Goal: Communication & Community: Answer question/provide support

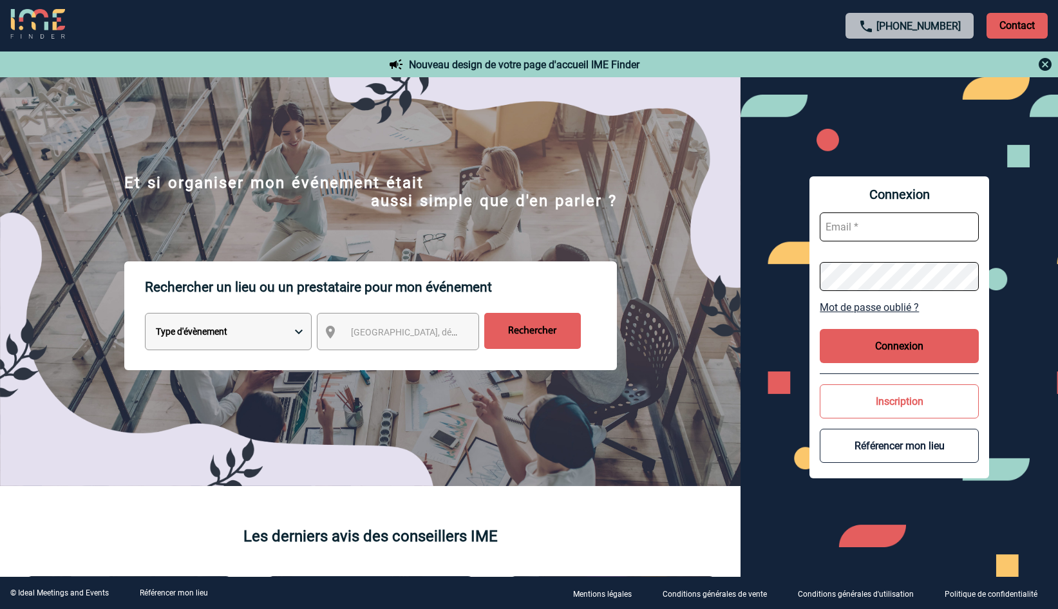
type input "[PERSON_NAME][EMAIL_ADDRESS][DOMAIN_NAME]"
click at [908, 350] on button "Connexion" at bounding box center [899, 346] width 158 height 34
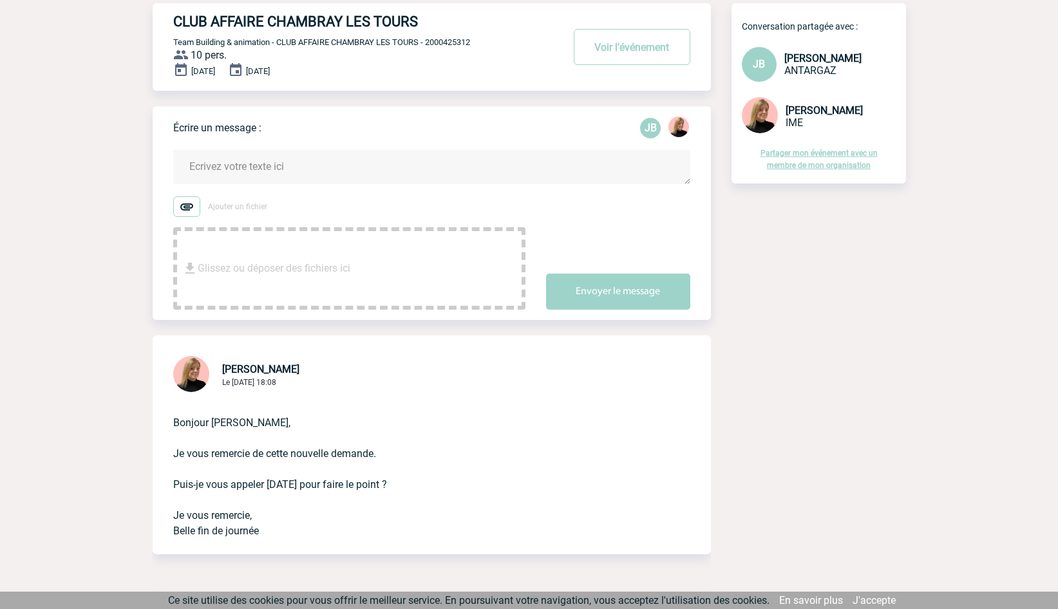
scroll to position [64, 0]
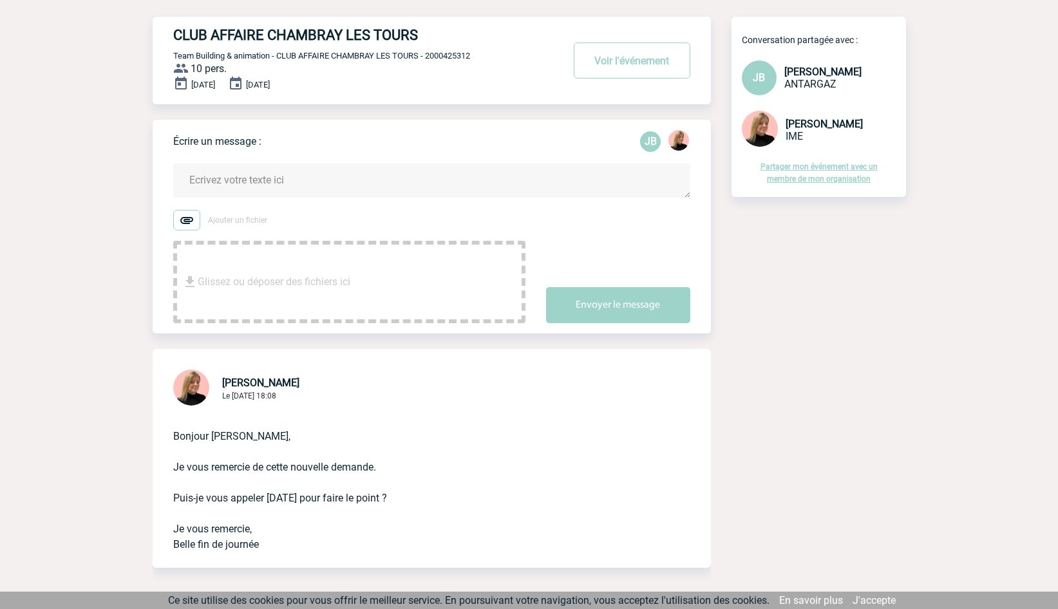
click at [227, 175] on textarea at bounding box center [431, 181] width 517 height 34
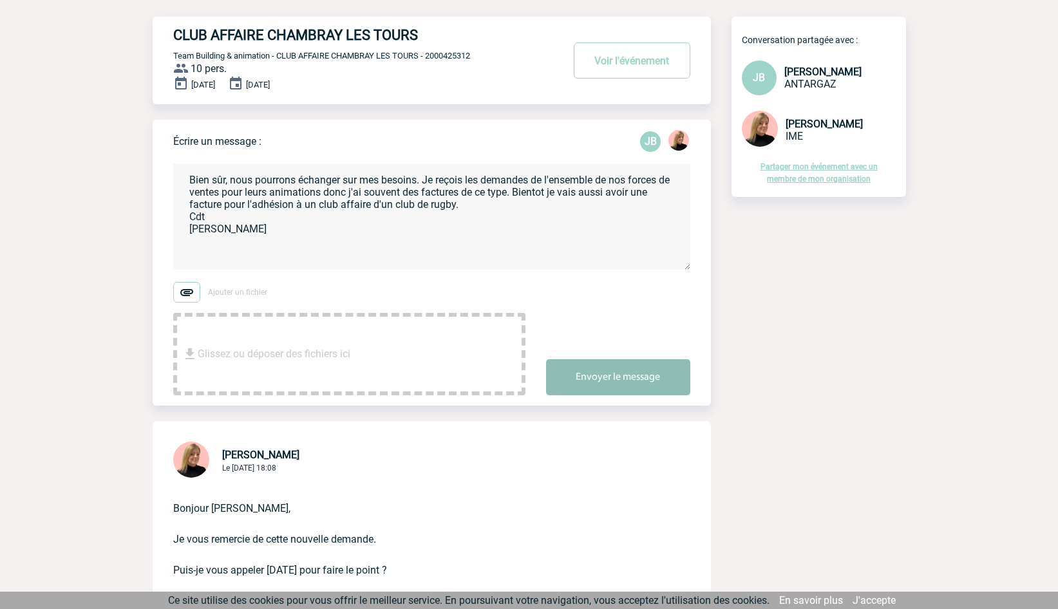
type textarea "Bien sûr, nous pourrons échanger sur mes besoins. Je reçois les demandes de l'e…"
click at [588, 375] on button "Envoyer le message" at bounding box center [618, 377] width 144 height 36
